Goal: Task Accomplishment & Management: Use online tool/utility

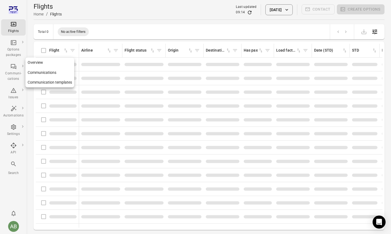
click at [12, 70] on div "Communi-cations" at bounding box center [13, 72] width 20 height 18
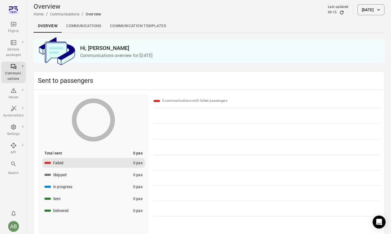
click at [145, 26] on link "Communication templates" at bounding box center [138, 26] width 65 height 13
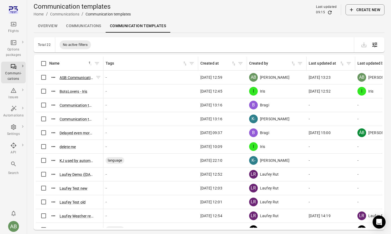
click at [74, 77] on button "ASB Communication template ([DATE] 12:58)" at bounding box center [77, 77] width 34 height 5
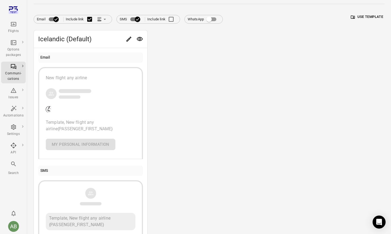
scroll to position [53, 0]
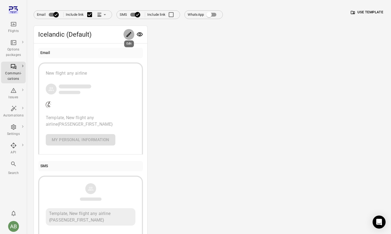
click at [130, 32] on icon "Edit" at bounding box center [129, 34] width 5 height 5
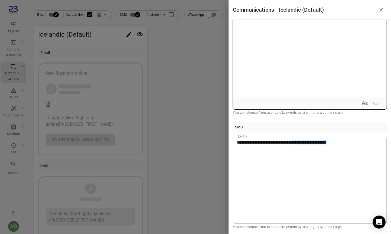
scroll to position [0, 0]
